Goal: Transaction & Acquisition: Purchase product/service

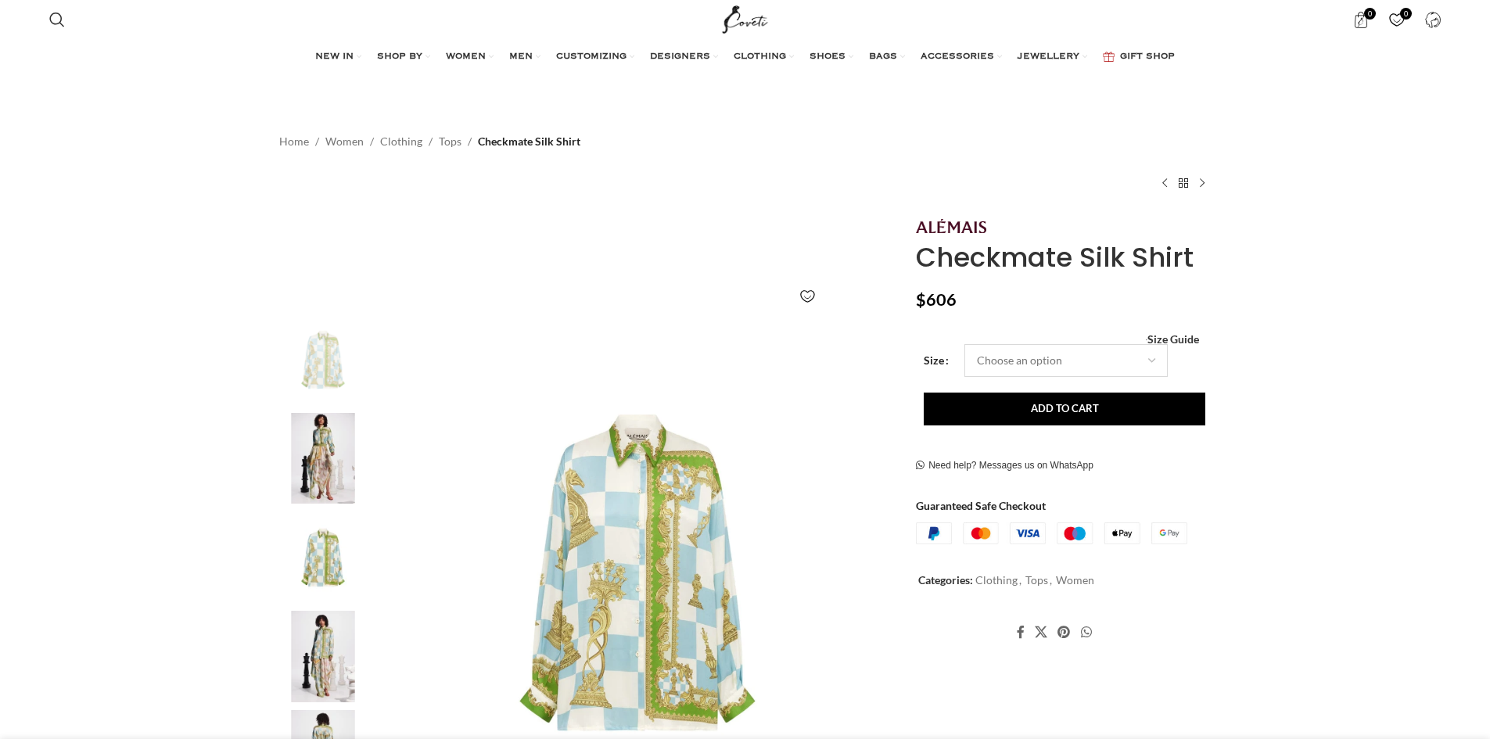
click at [1008, 356] on select "Choose an option 4 UK 6 UK 8 [GEOGRAPHIC_DATA] 10 [GEOGRAPHIC_DATA] 12 [GEOGRAP…" at bounding box center [1066, 360] width 203 height 33
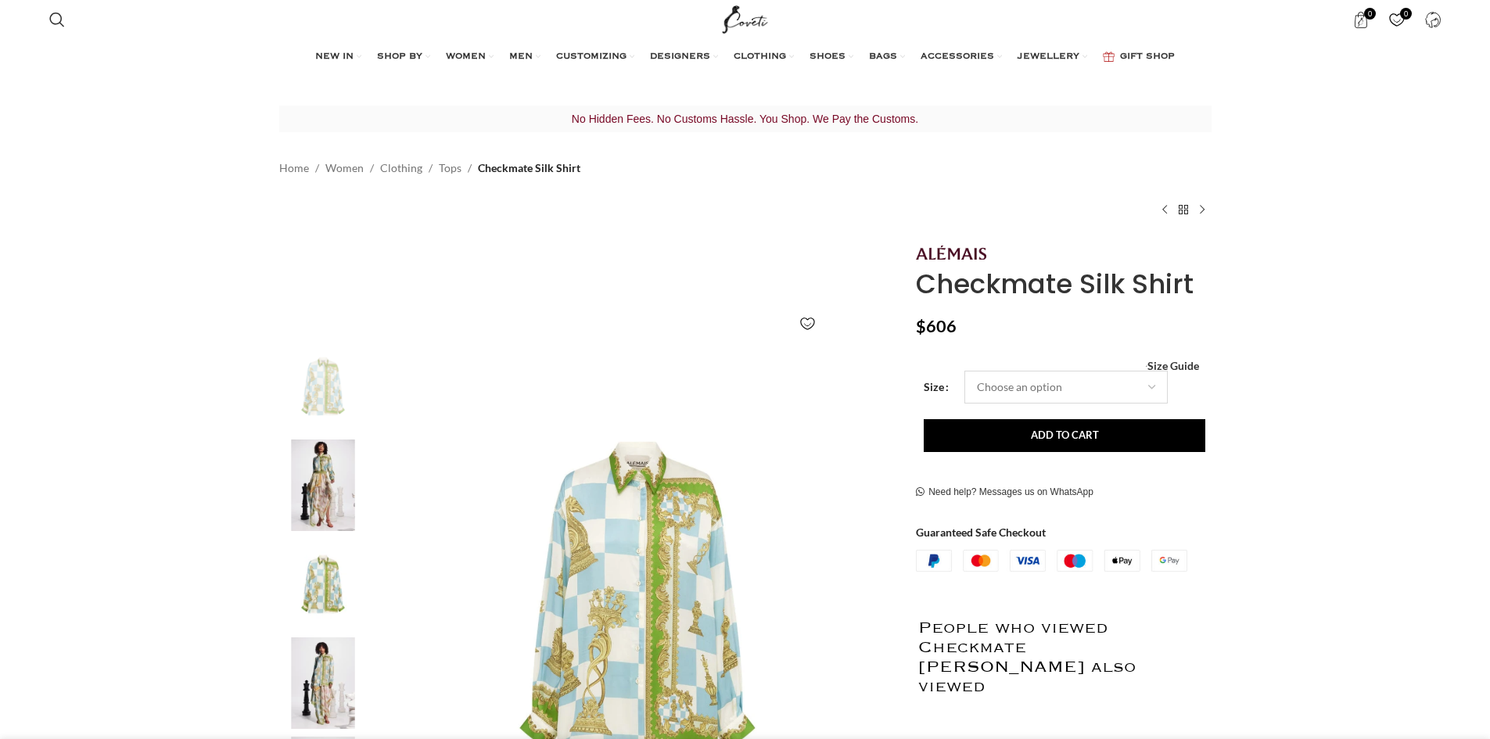
click at [965, 371] on select "Choose an option 4 UK 6 UK 8 [GEOGRAPHIC_DATA] 10 [GEOGRAPHIC_DATA] 12 [GEOGRAP…" at bounding box center [1066, 387] width 203 height 33
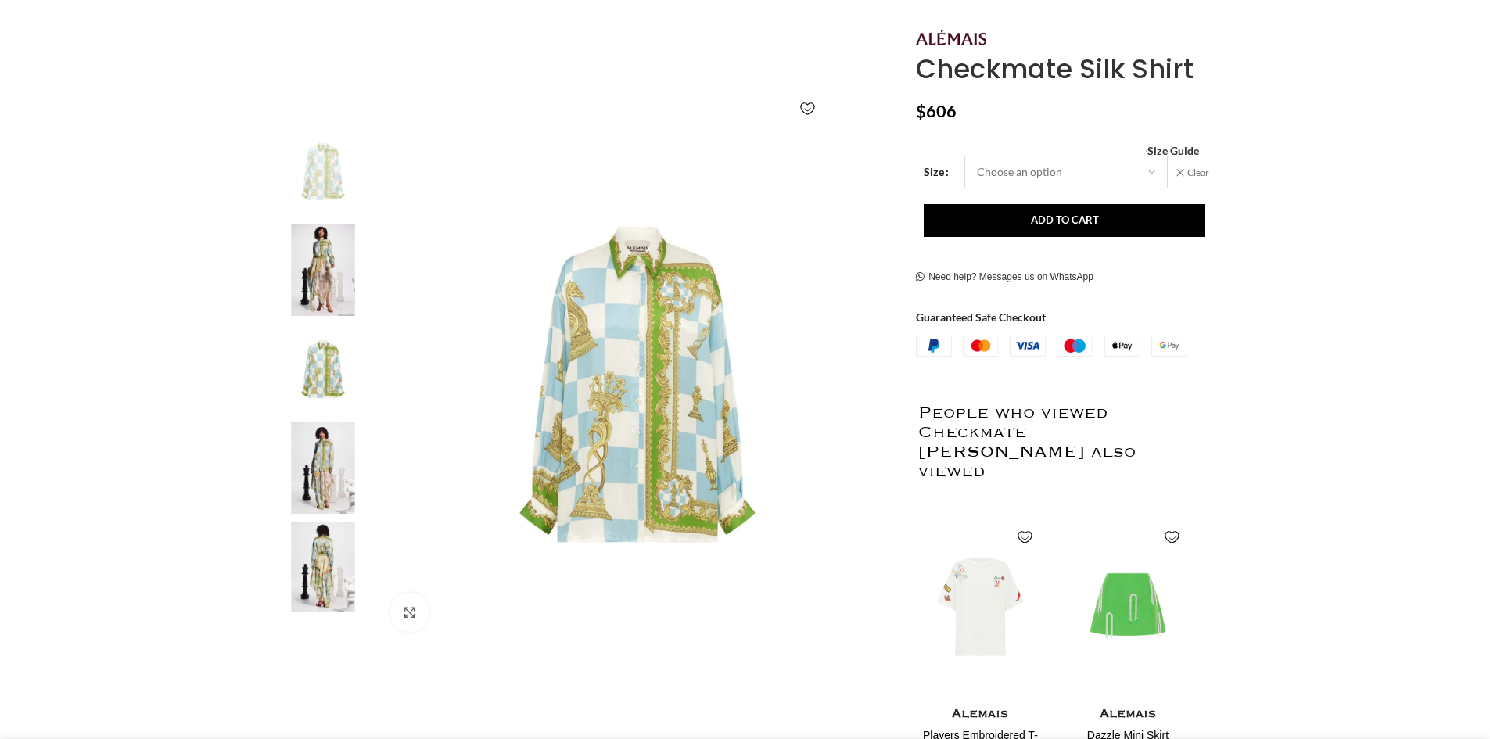
scroll to position [224, 0]
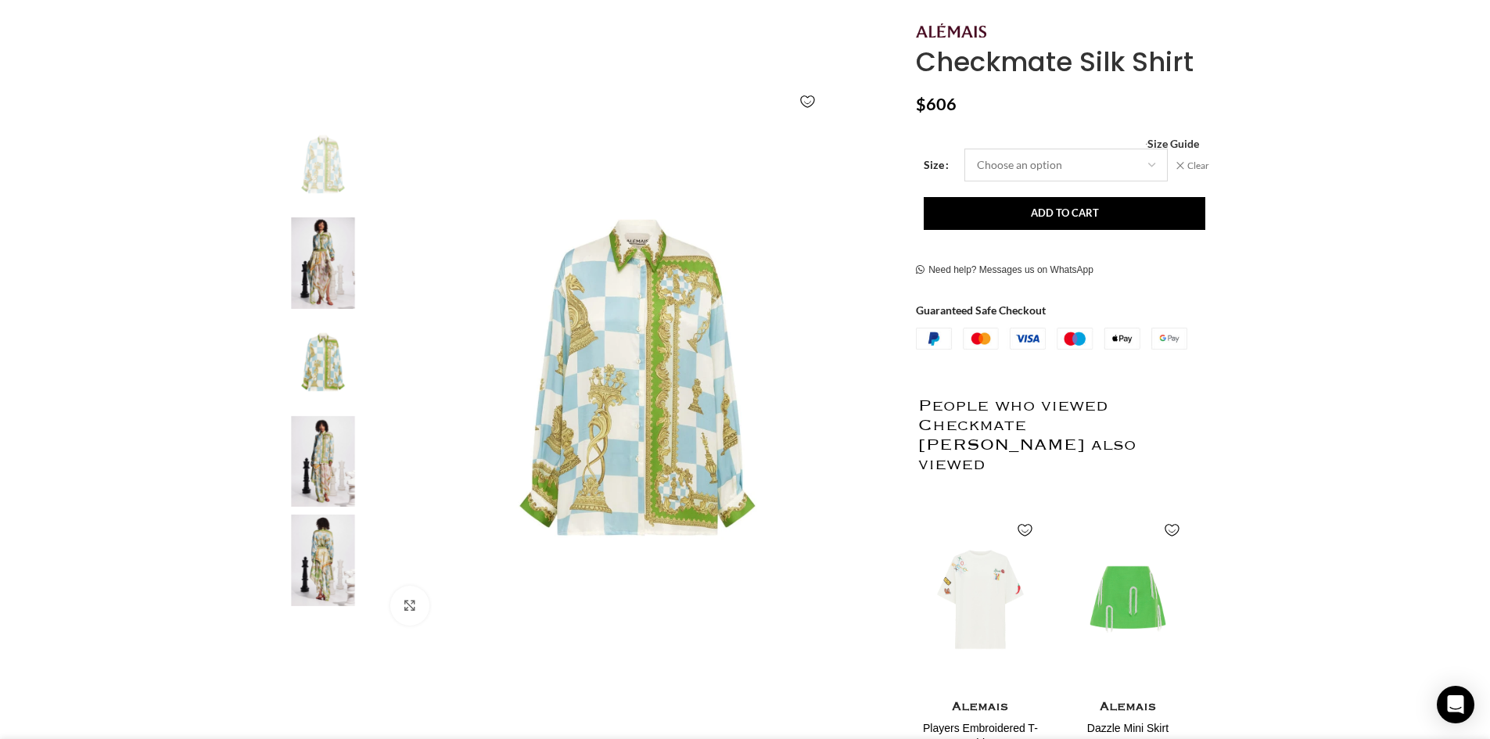
click at [1047, 171] on select "Choose an option 4 UK 6 UK 8 [GEOGRAPHIC_DATA] 10 [GEOGRAPHIC_DATA] 12 [GEOGRAP…" at bounding box center [1066, 165] width 203 height 33
select select "16-[GEOGRAPHIC_DATA]"
click at [965, 149] on select "Choose an option 4 UK 6 UK 8 [GEOGRAPHIC_DATA] 10 [GEOGRAPHIC_DATA] 12 [GEOGRAP…" at bounding box center [1066, 165] width 203 height 33
click at [1062, 217] on button "Add to cart" at bounding box center [1065, 213] width 282 height 33
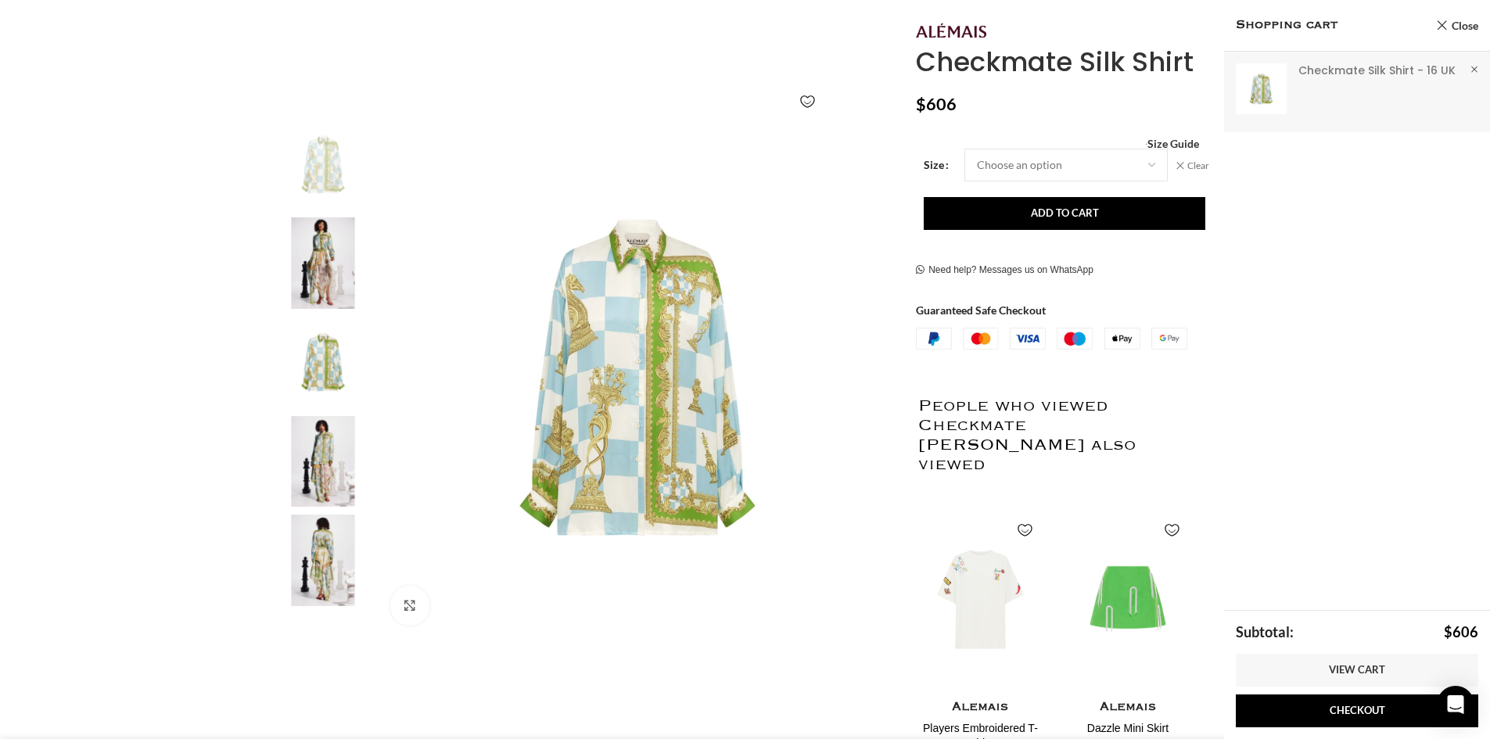
scroll to position [0, 165]
click at [1439, 22] on link "Close" at bounding box center [1457, 26] width 42 height 20
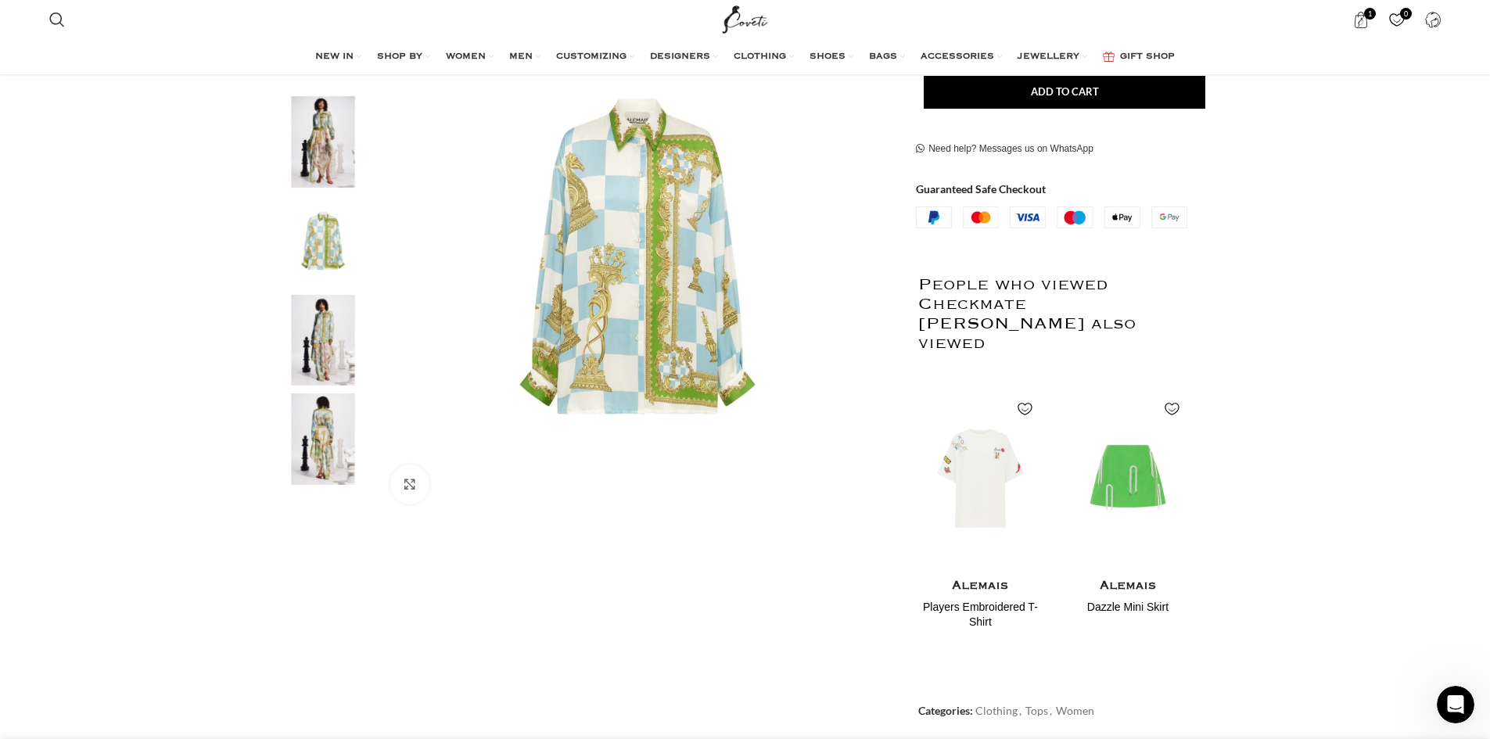
scroll to position [67, 0]
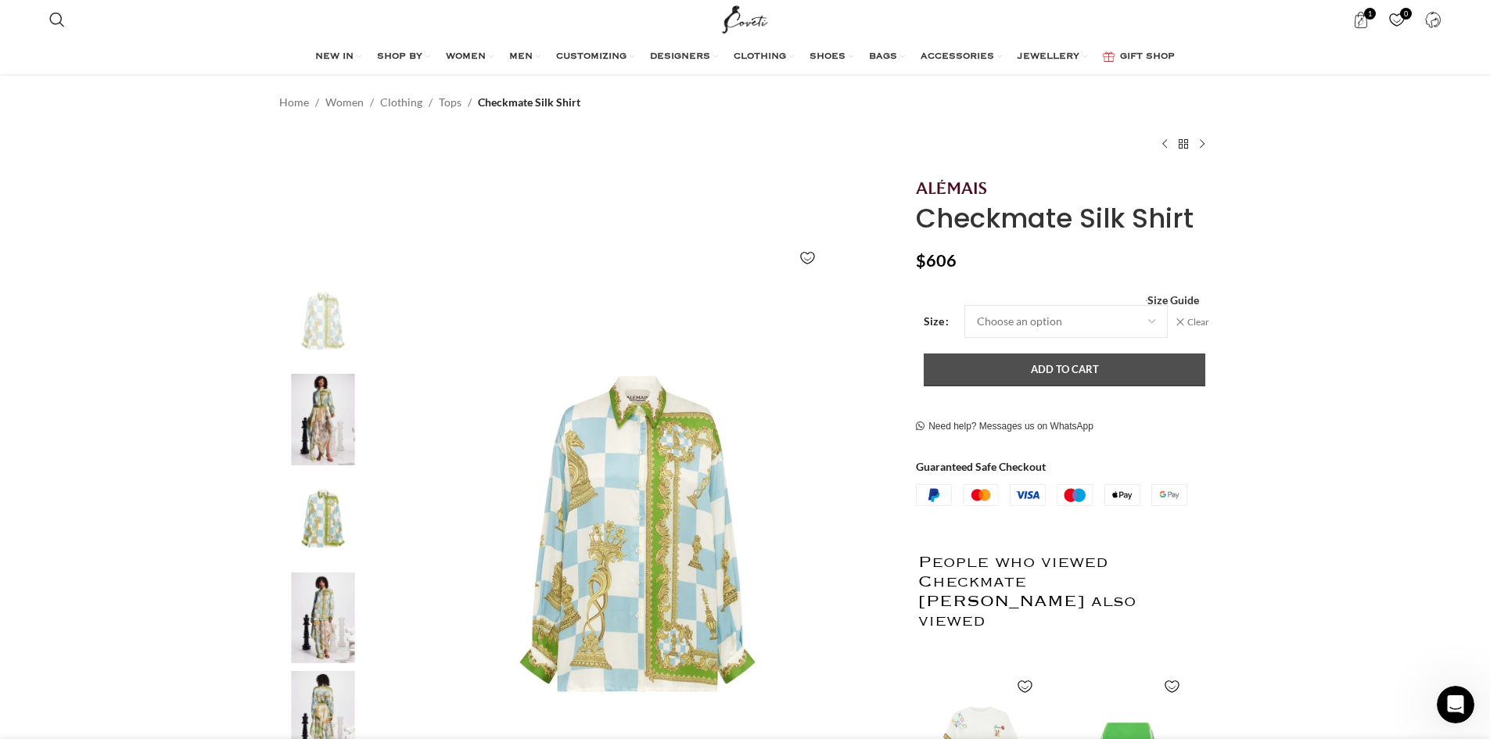
click at [1045, 365] on button "Add to cart" at bounding box center [1065, 370] width 282 height 33
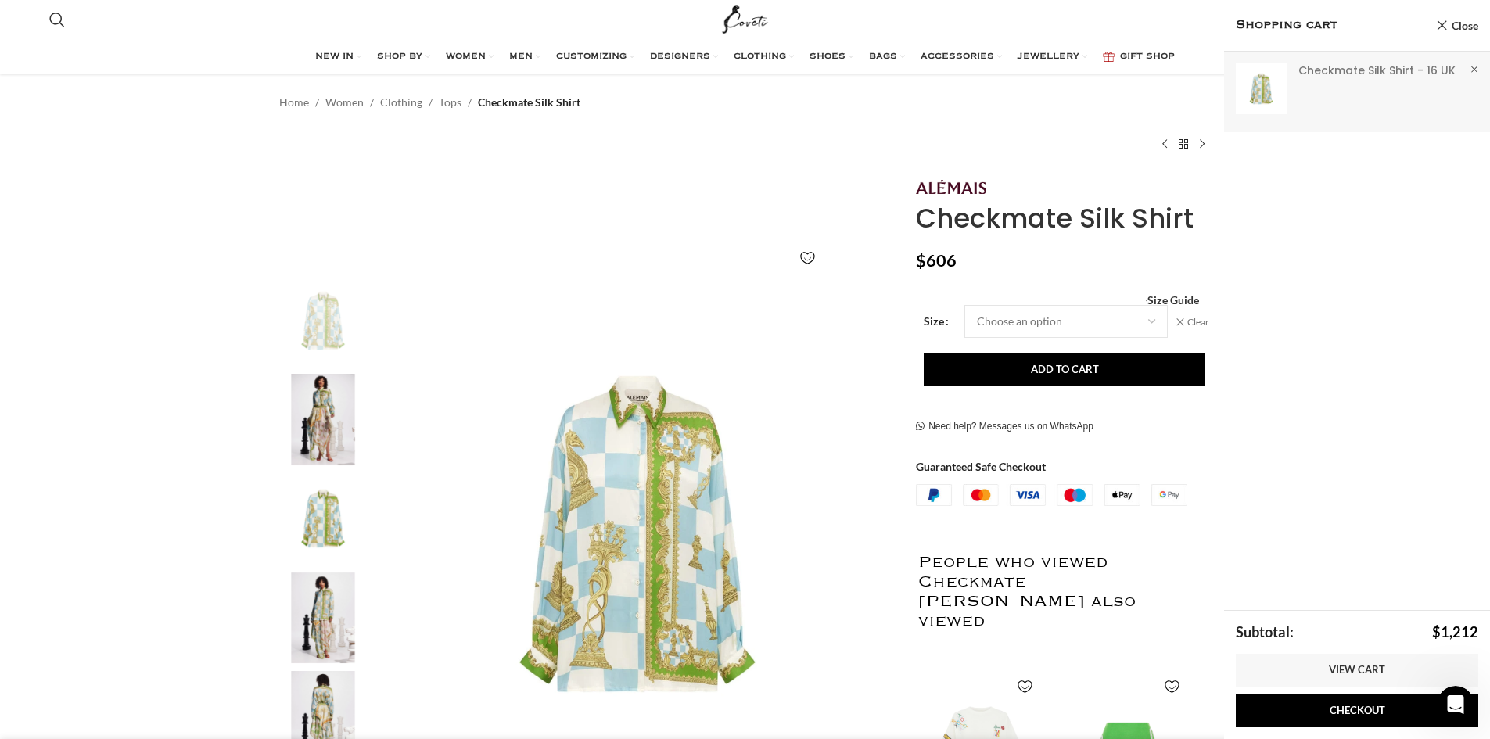
scroll to position [0, 494]
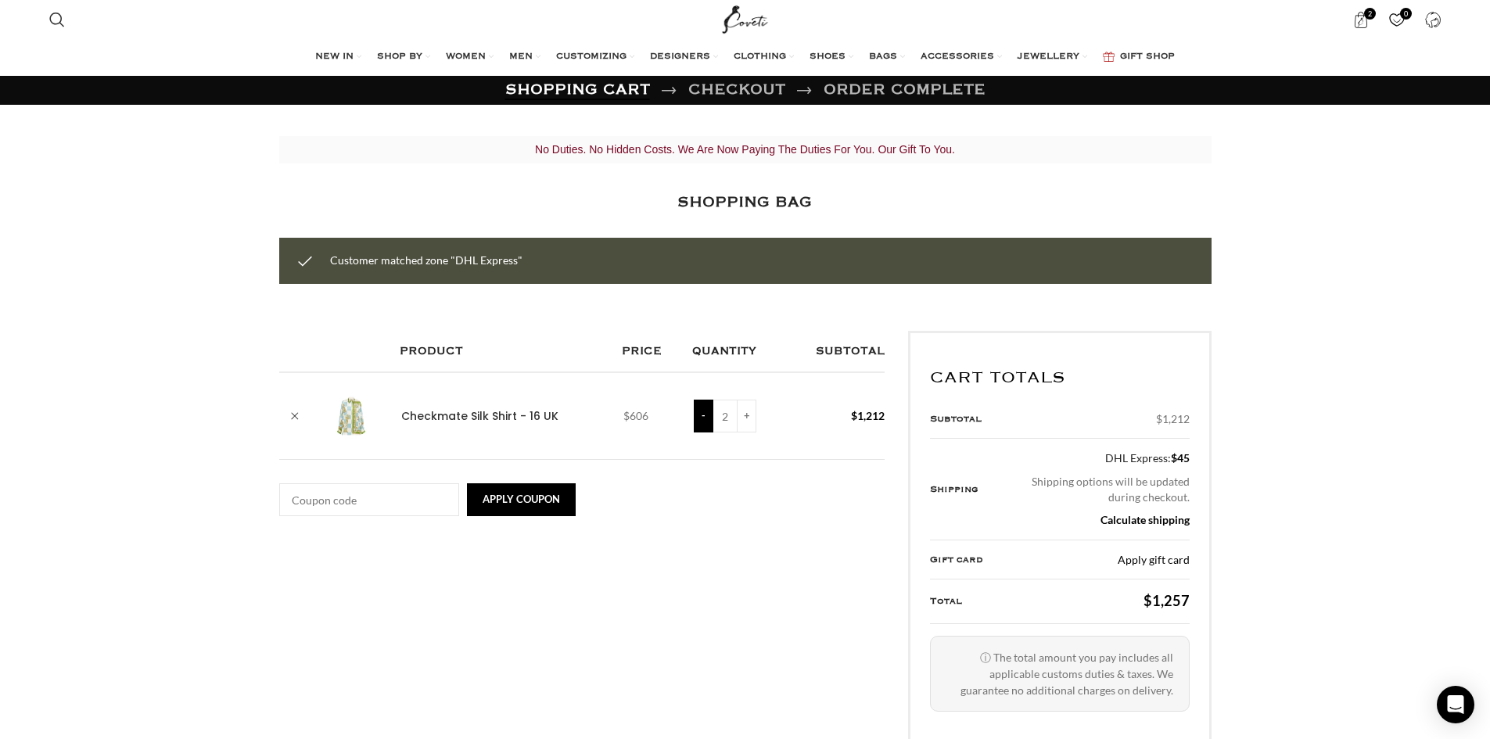
click at [699, 421] on input "-" at bounding box center [704, 416] width 20 height 33
type input "1"
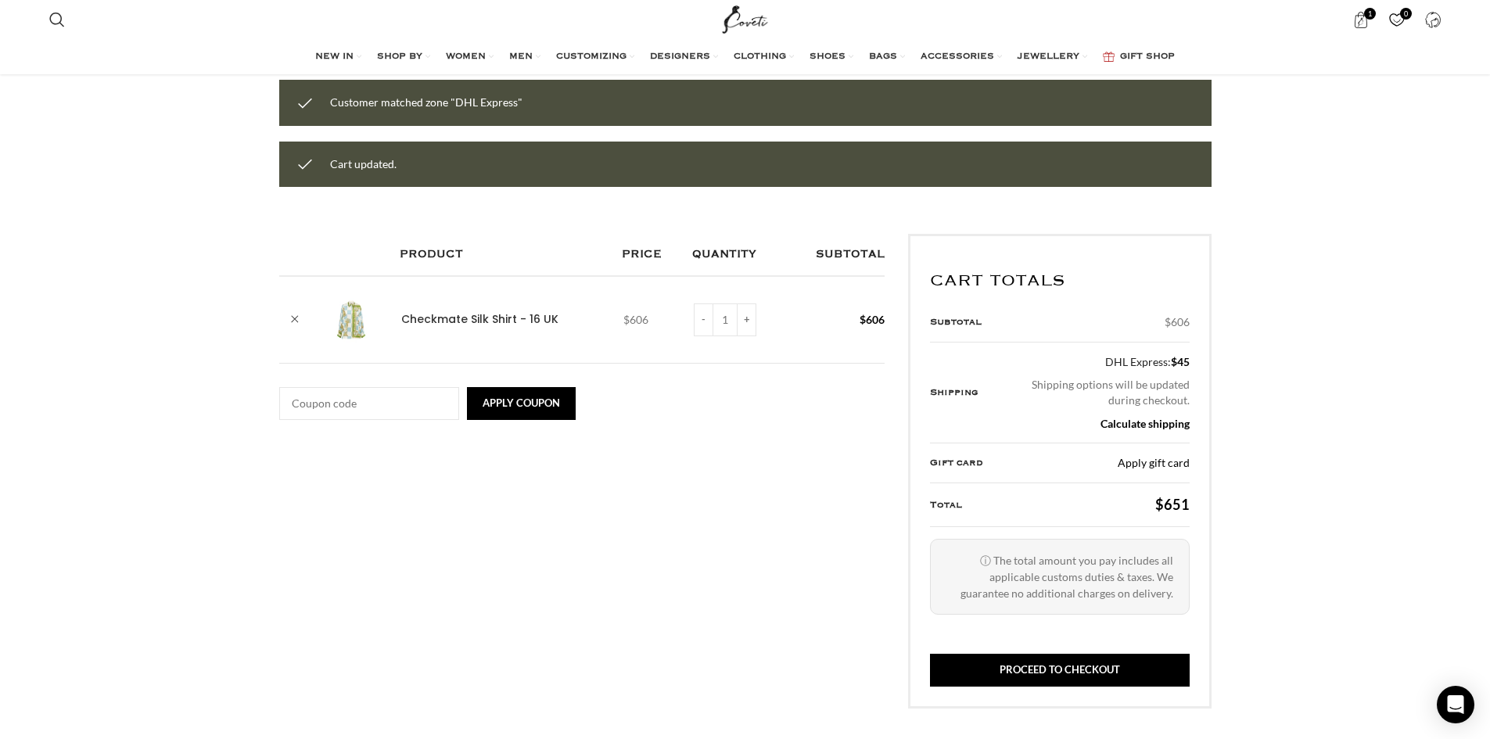
scroll to position [160, 0]
